Goal: Information Seeking & Learning: Learn about a topic

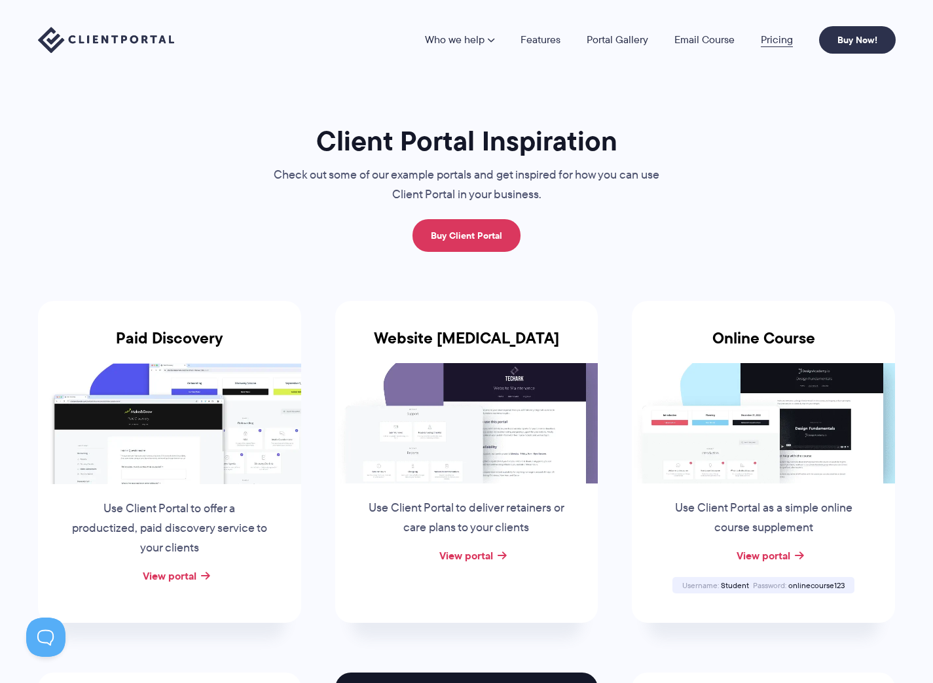
click at [773, 43] on link "Pricing" at bounding box center [777, 40] width 32 height 10
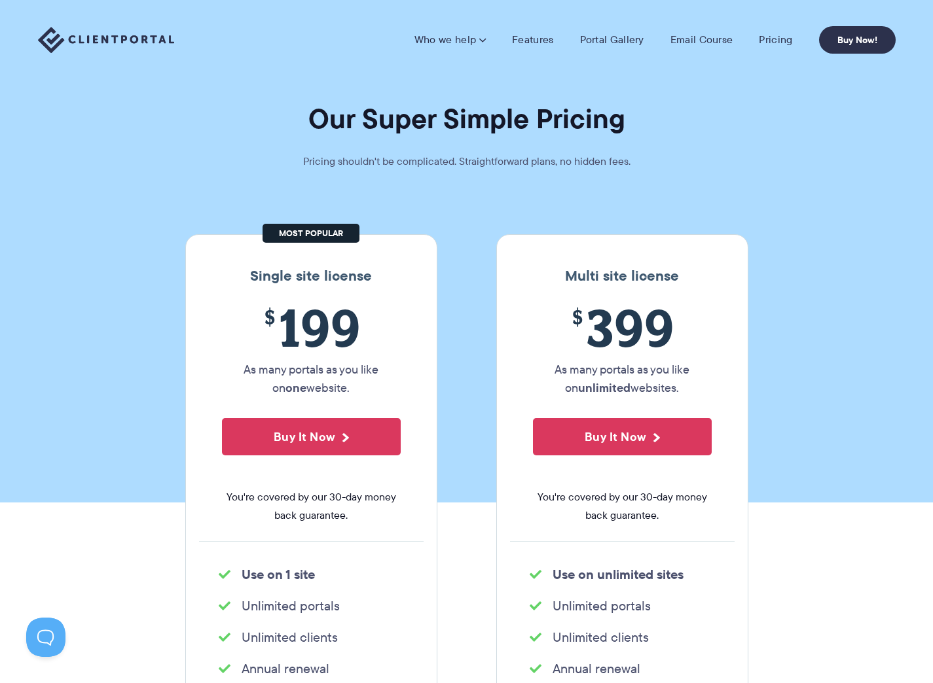
click at [137, 33] on img at bounding box center [106, 40] width 136 height 27
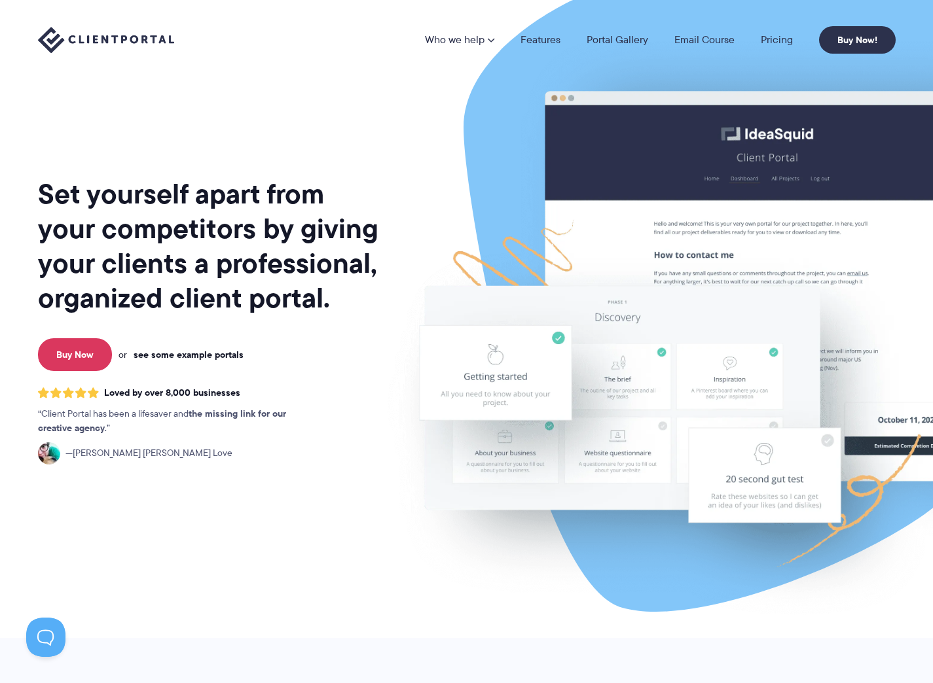
click at [219, 355] on link "see some example portals" at bounding box center [189, 355] width 110 height 12
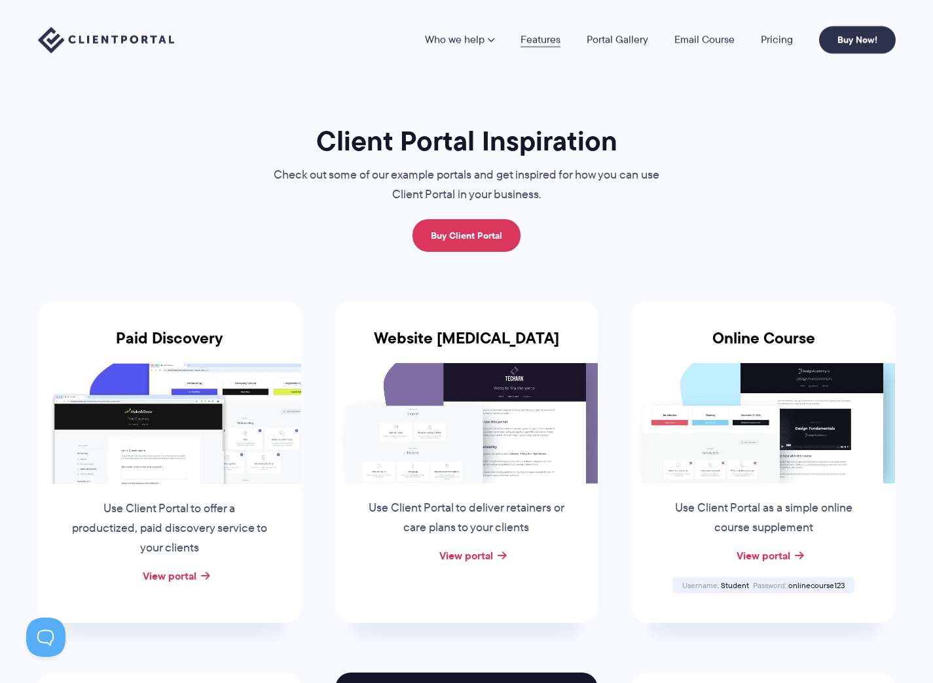
click at [541, 40] on link "Features" at bounding box center [540, 40] width 40 height 10
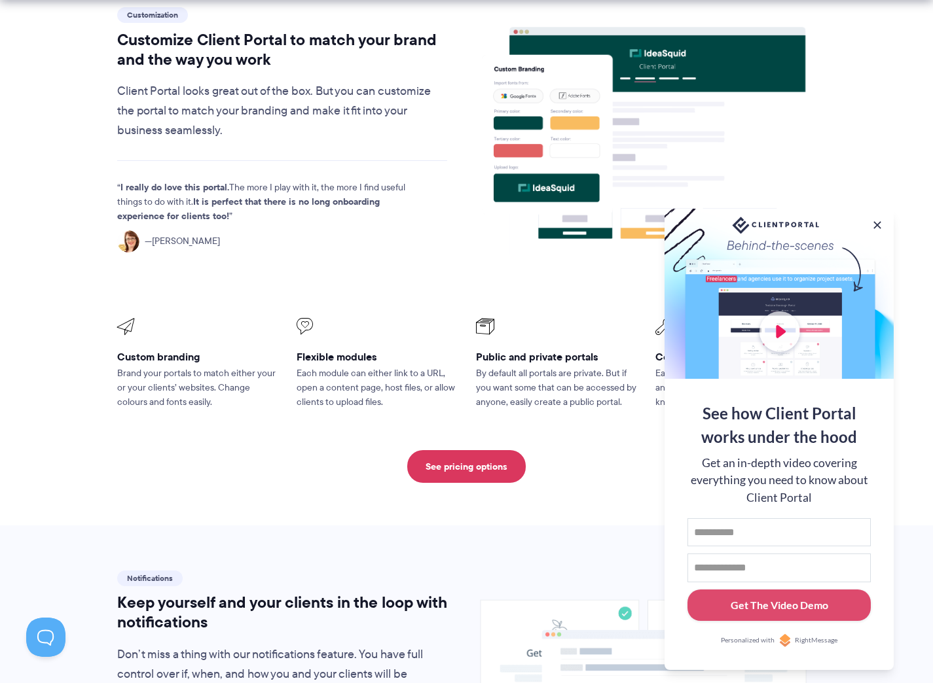
scroll to position [438, 0]
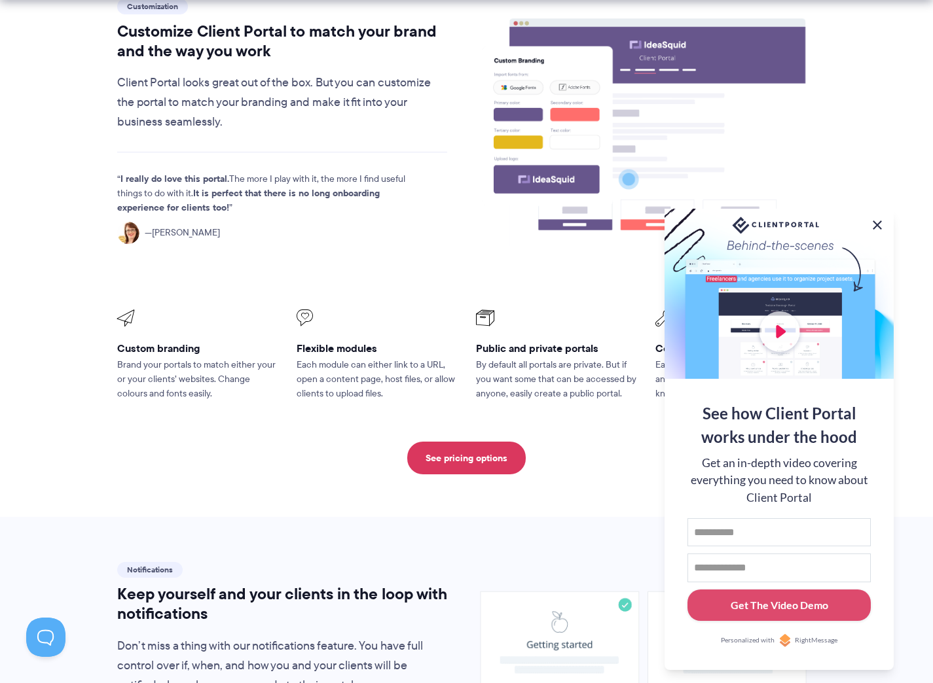
click at [879, 226] on button at bounding box center [877, 225] width 16 height 16
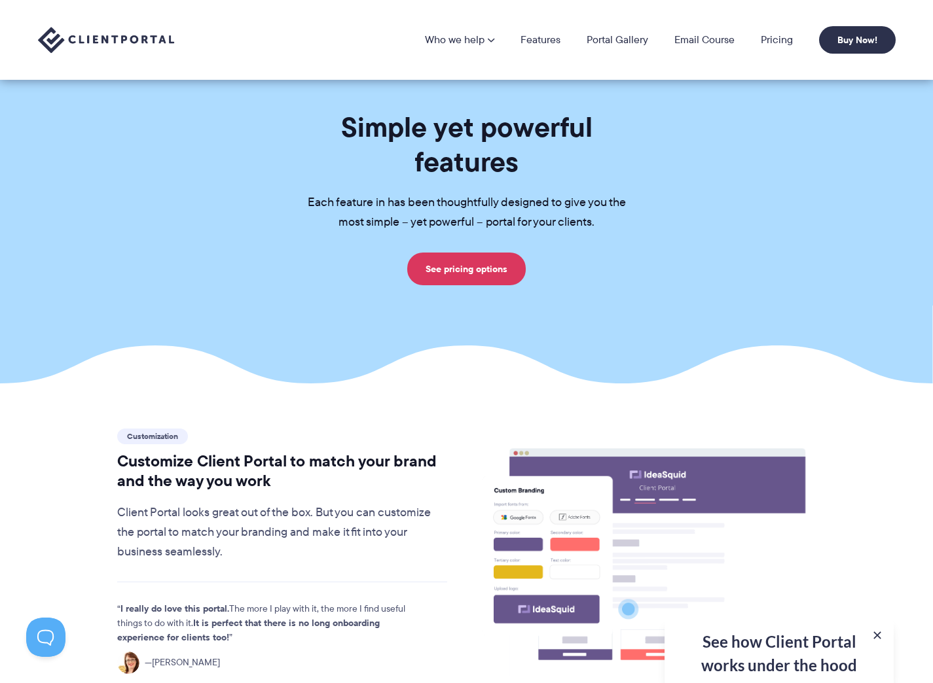
scroll to position [0, 0]
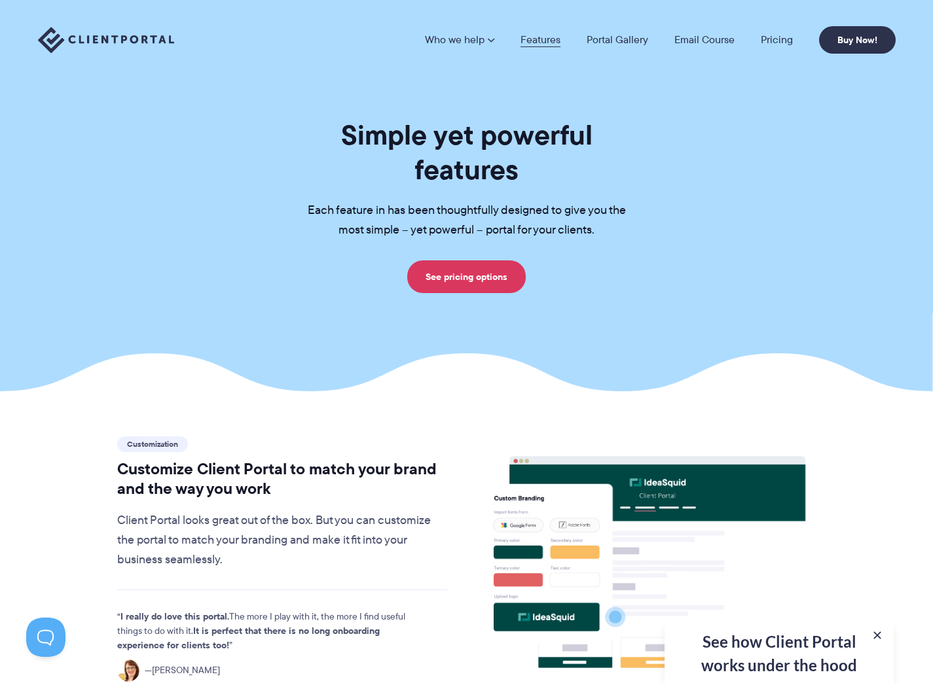
click at [541, 45] on link "Features" at bounding box center [540, 40] width 40 height 10
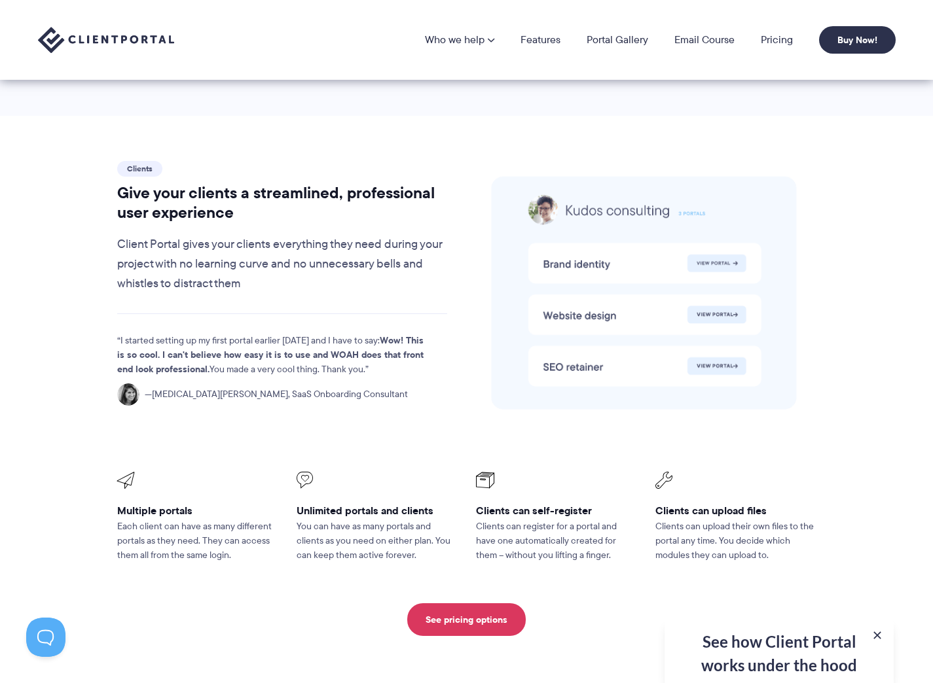
scroll to position [2043, 0]
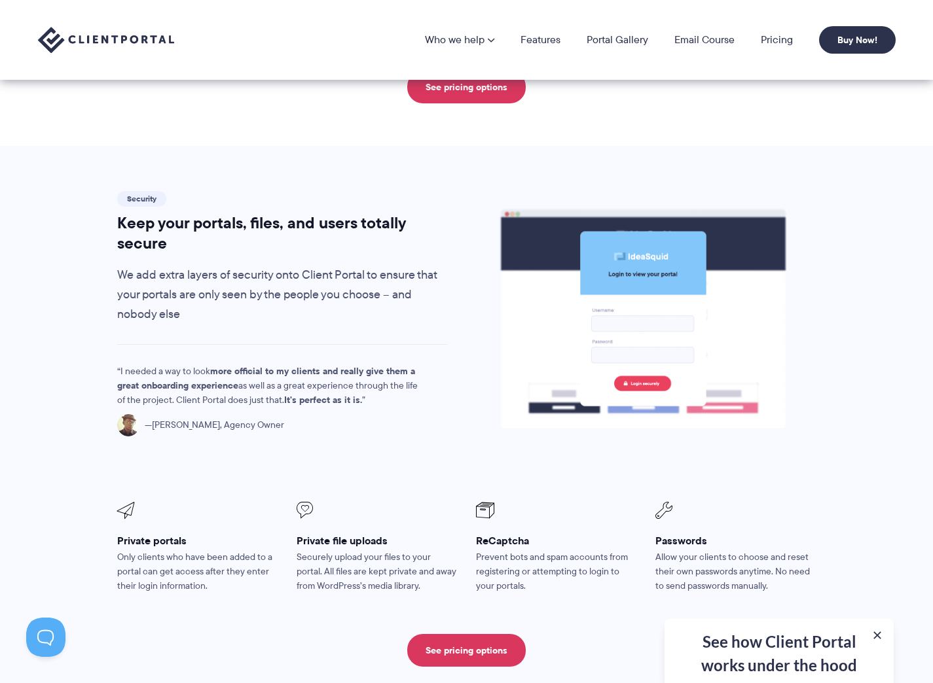
click at [788, 649] on div "See how Client Portal works under the hood Get an in-depth video covering every…" at bounding box center [778, 651] width 229 height 64
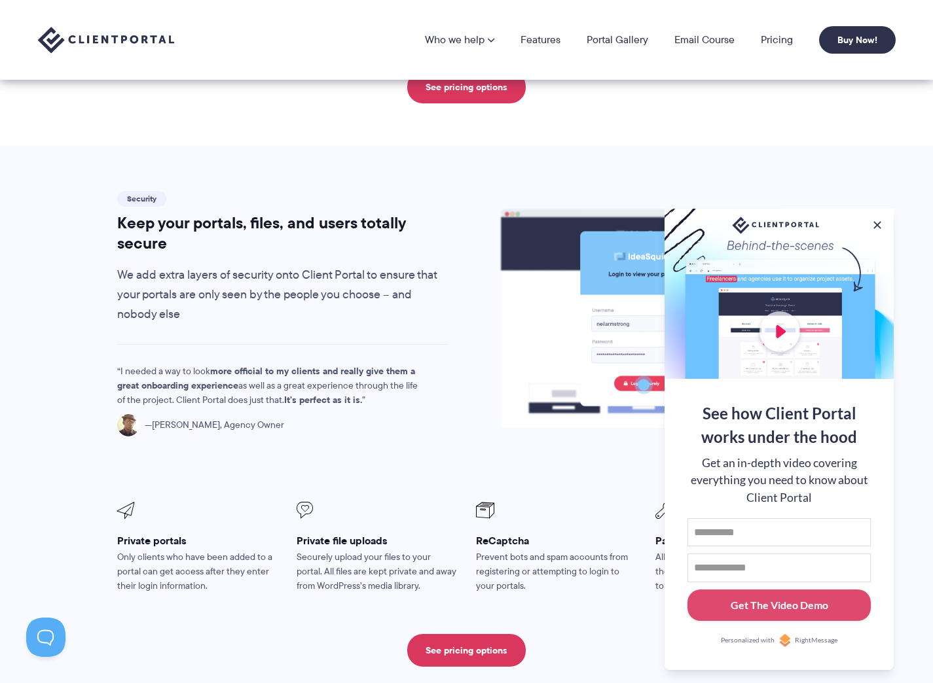
click at [788, 328] on div at bounding box center [778, 294] width 229 height 170
click at [784, 328] on div at bounding box center [778, 294] width 229 height 170
click at [881, 223] on button at bounding box center [877, 225] width 16 height 16
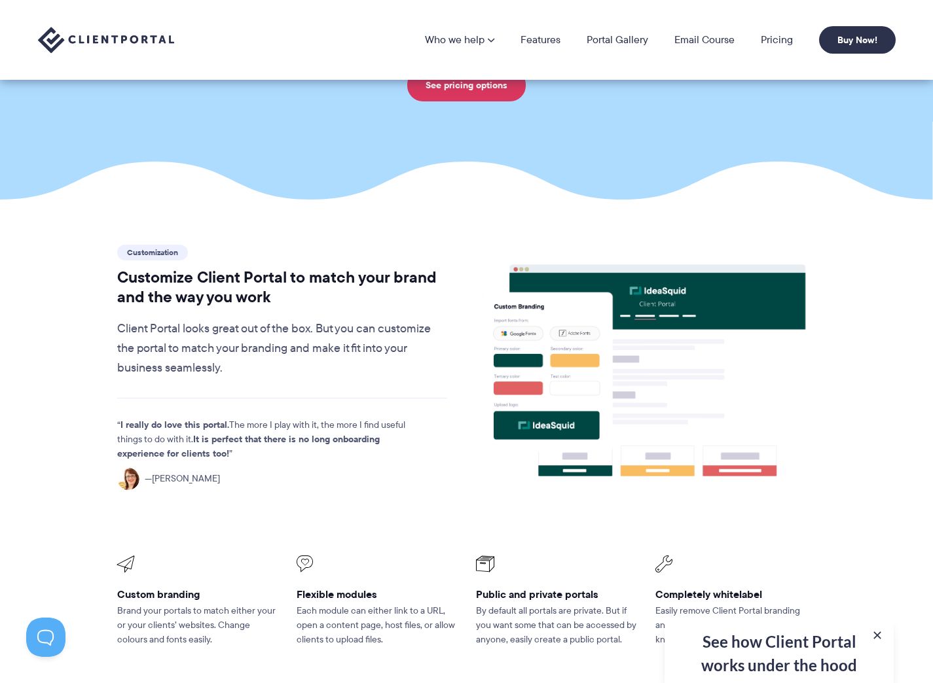
scroll to position [0, 0]
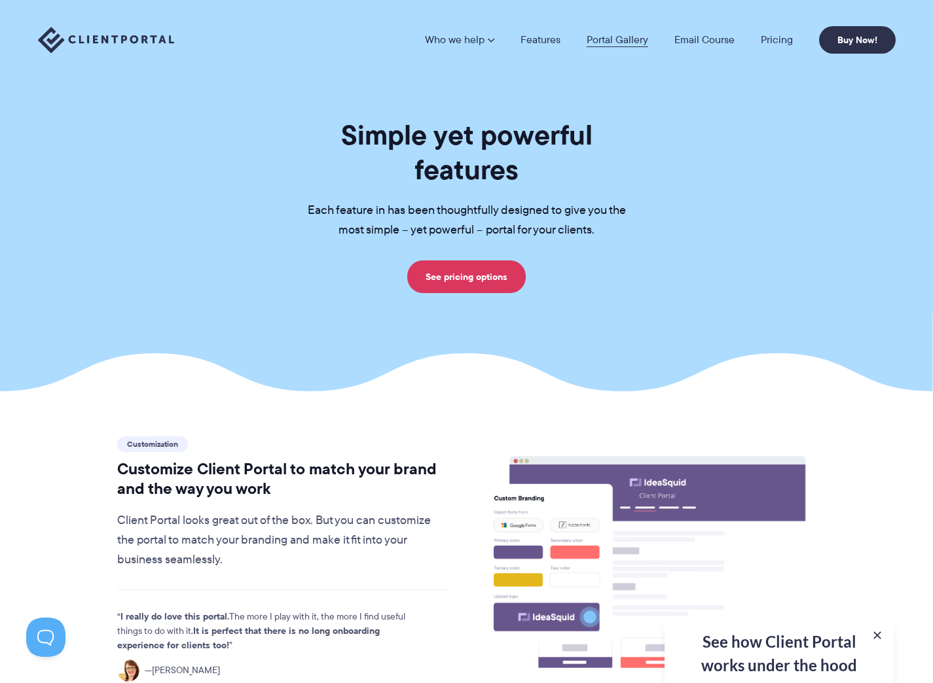
click at [632, 39] on link "Portal Gallery" at bounding box center [618, 40] width 62 height 10
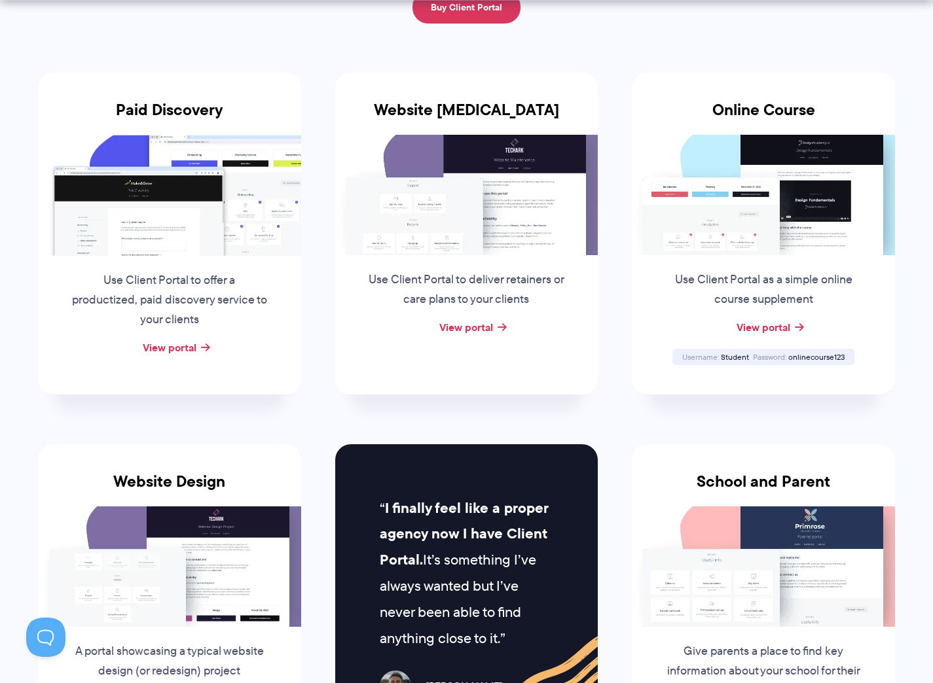
scroll to position [465, 0]
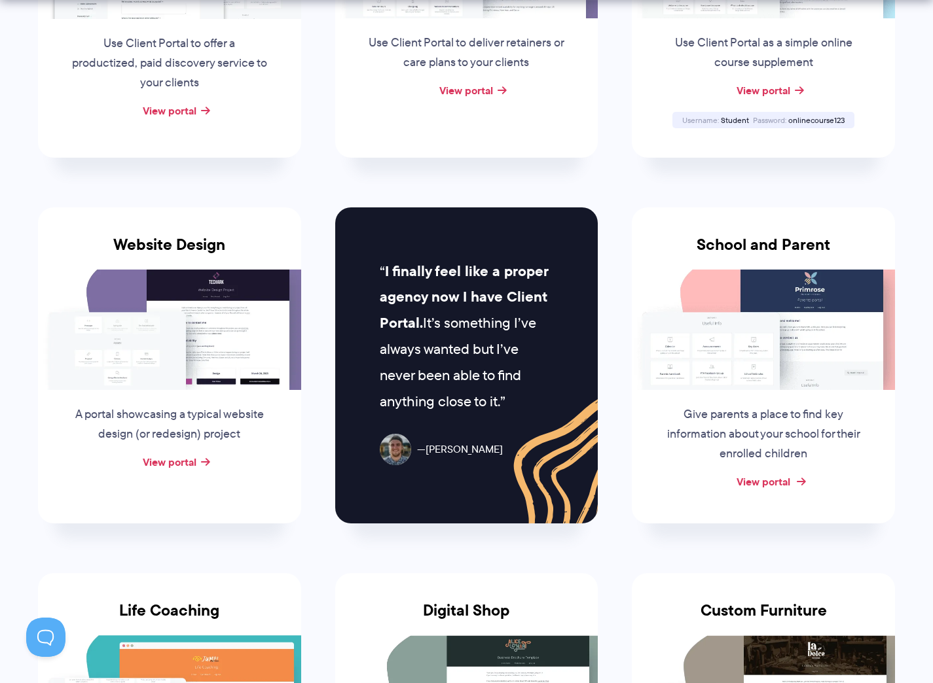
click at [780, 479] on link "View portal" at bounding box center [763, 482] width 54 height 16
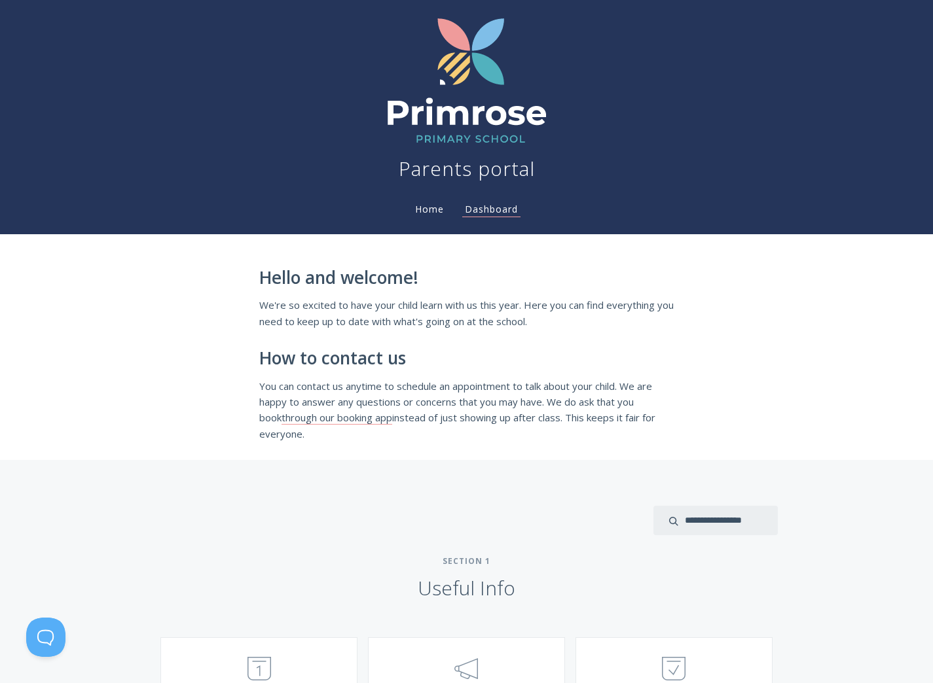
click at [439, 209] on link "Home" at bounding box center [429, 209] width 34 height 12
